Goal: Task Accomplishment & Management: Use online tool/utility

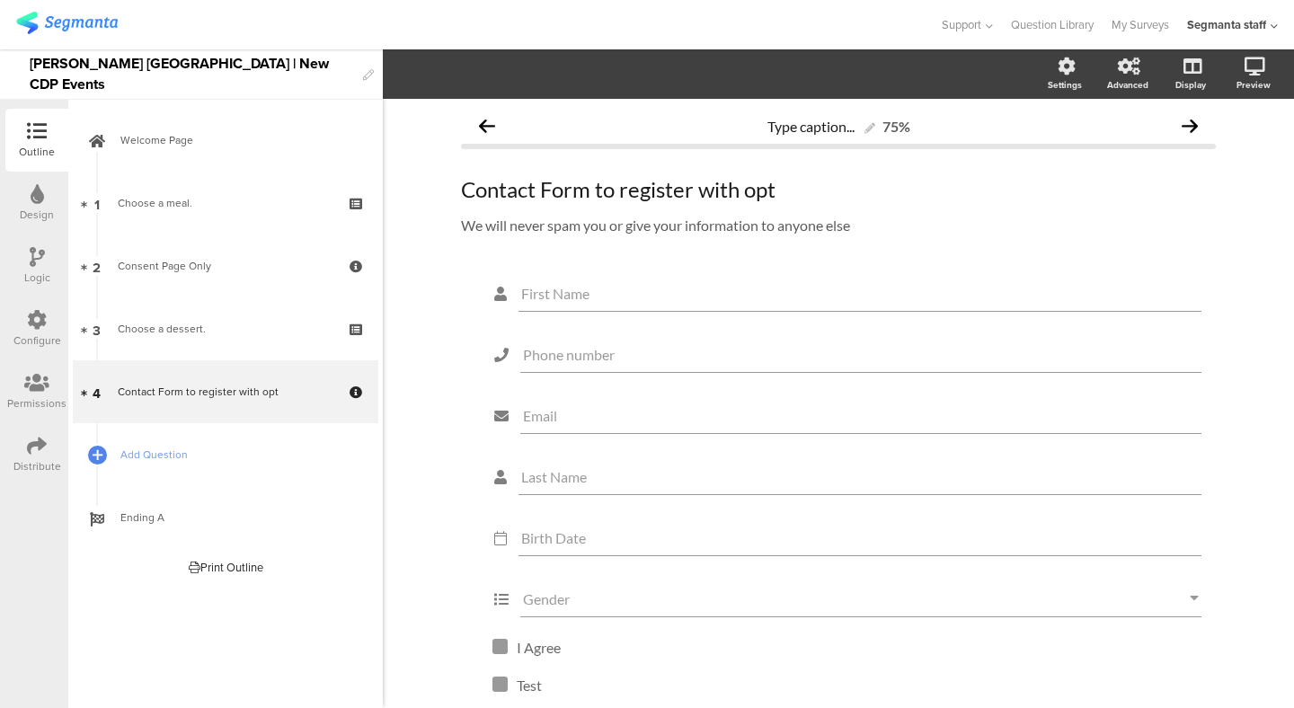
click at [435, 276] on div "Type caption... 75% Contact Form to register with opt Contact Form to register …" at bounding box center [838, 472] width 911 height 746
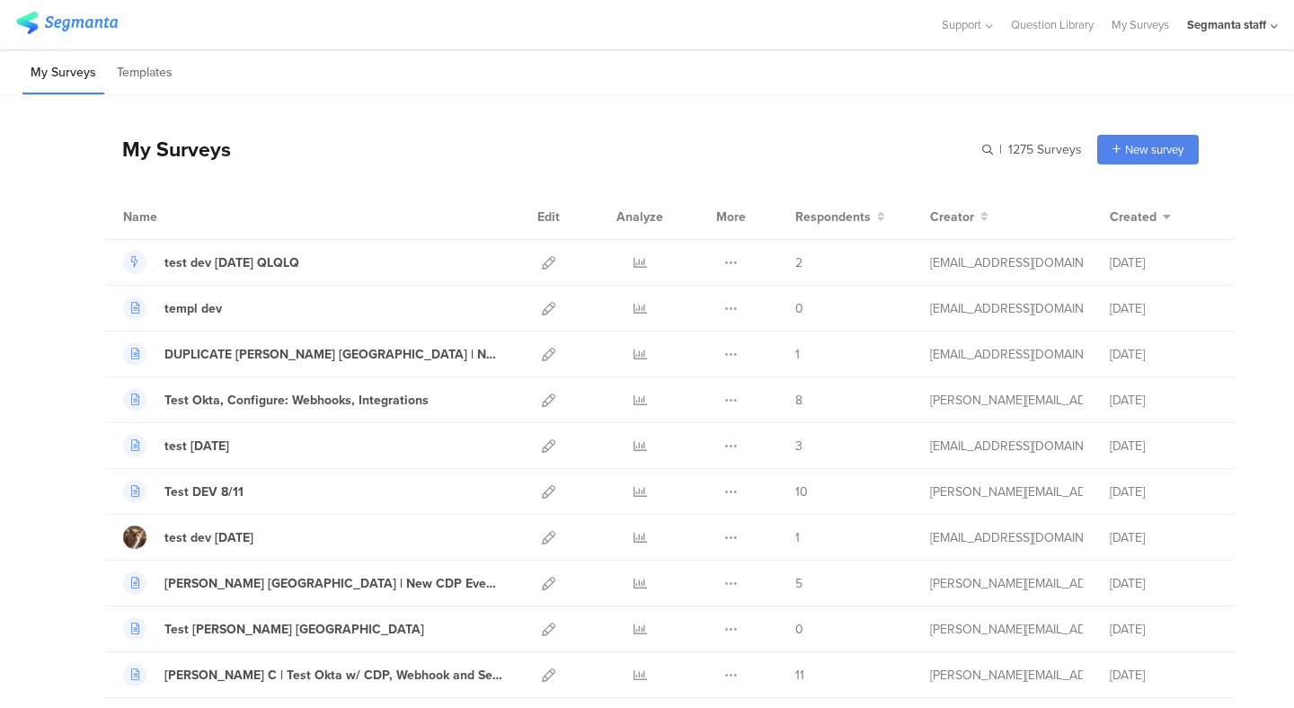
click at [501, 121] on div "My Surveys | 1275 Surveys New survey Start from scratch Choose from templates" at bounding box center [651, 149] width 1094 height 72
click at [899, 124] on div "My Surveys | 1275 Surveys New survey Start from scratch Choose from templates" at bounding box center [651, 149] width 1094 height 72
click at [826, 119] on div "My Surveys | 1275 Surveys New survey Start from scratch Choose from templates" at bounding box center [651, 149] width 1094 height 72
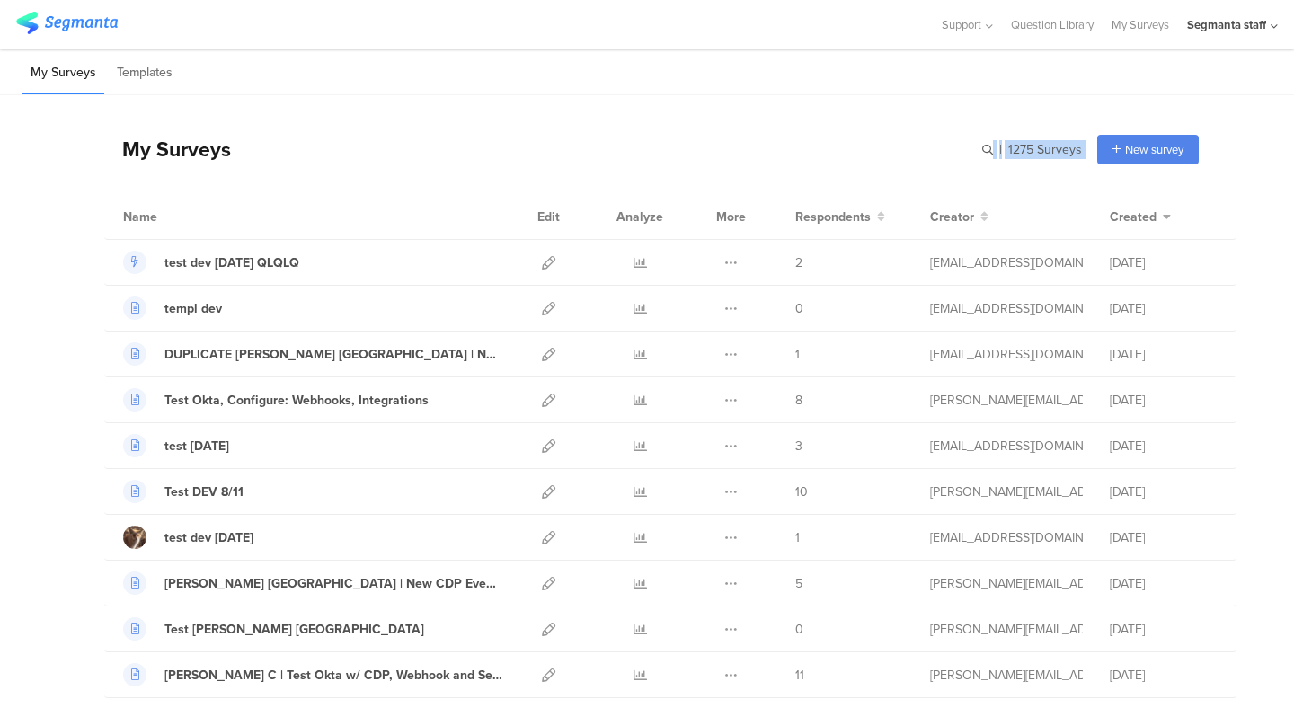
click at [826, 119] on div "My Surveys | 1275 Surveys New survey Start from scratch Choose from templates" at bounding box center [651, 149] width 1094 height 72
click at [820, 123] on div "My Surveys | 1275 Surveys New survey Start from scratch Choose from templates" at bounding box center [651, 149] width 1094 height 72
click at [489, 146] on div "My Surveys | 1275 Surveys New survey Start from scratch Choose from templates" at bounding box center [651, 149] width 1094 height 72
click at [1131, 133] on div "My Surveys | 1275 Surveys New survey Start from scratch Choose from templates" at bounding box center [651, 149] width 1094 height 72
